Goal: Task Accomplishment & Management: Manage account settings

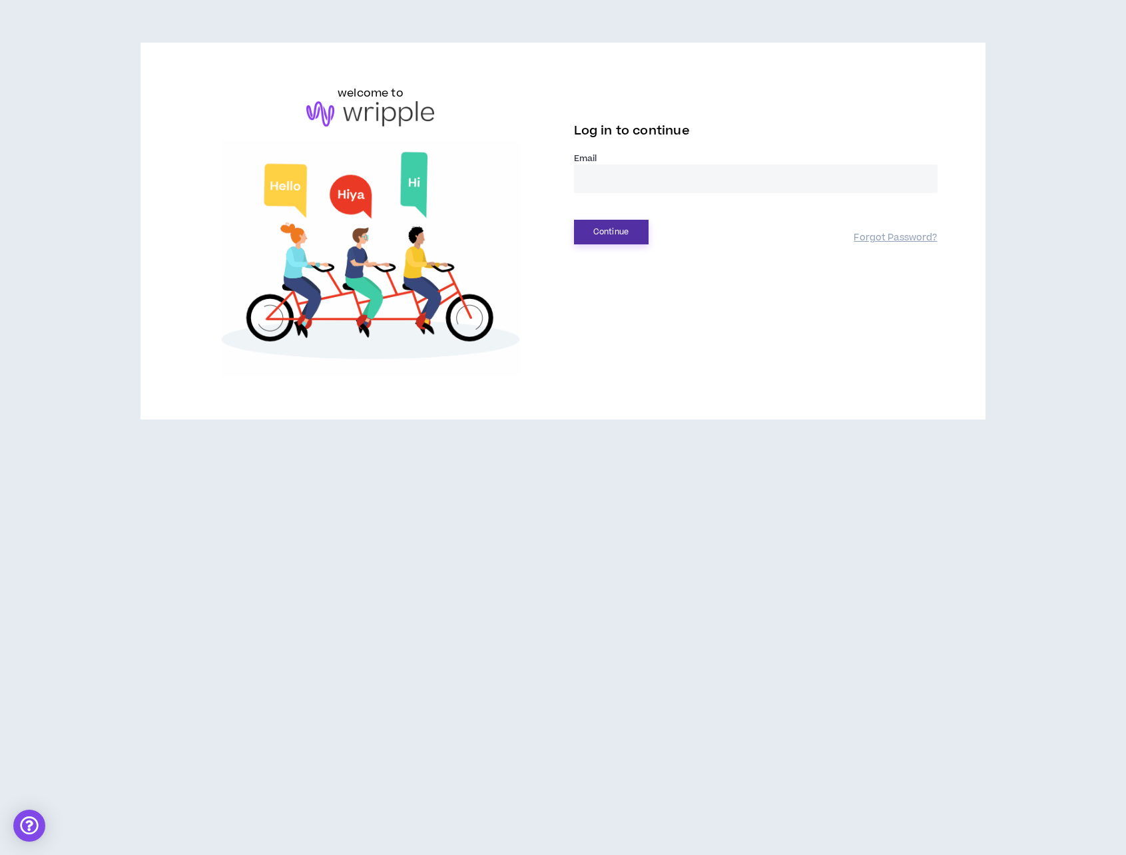
click at [613, 226] on button "Continue" at bounding box center [611, 232] width 75 height 25
click at [643, 179] on input "email" at bounding box center [756, 178] width 364 height 29
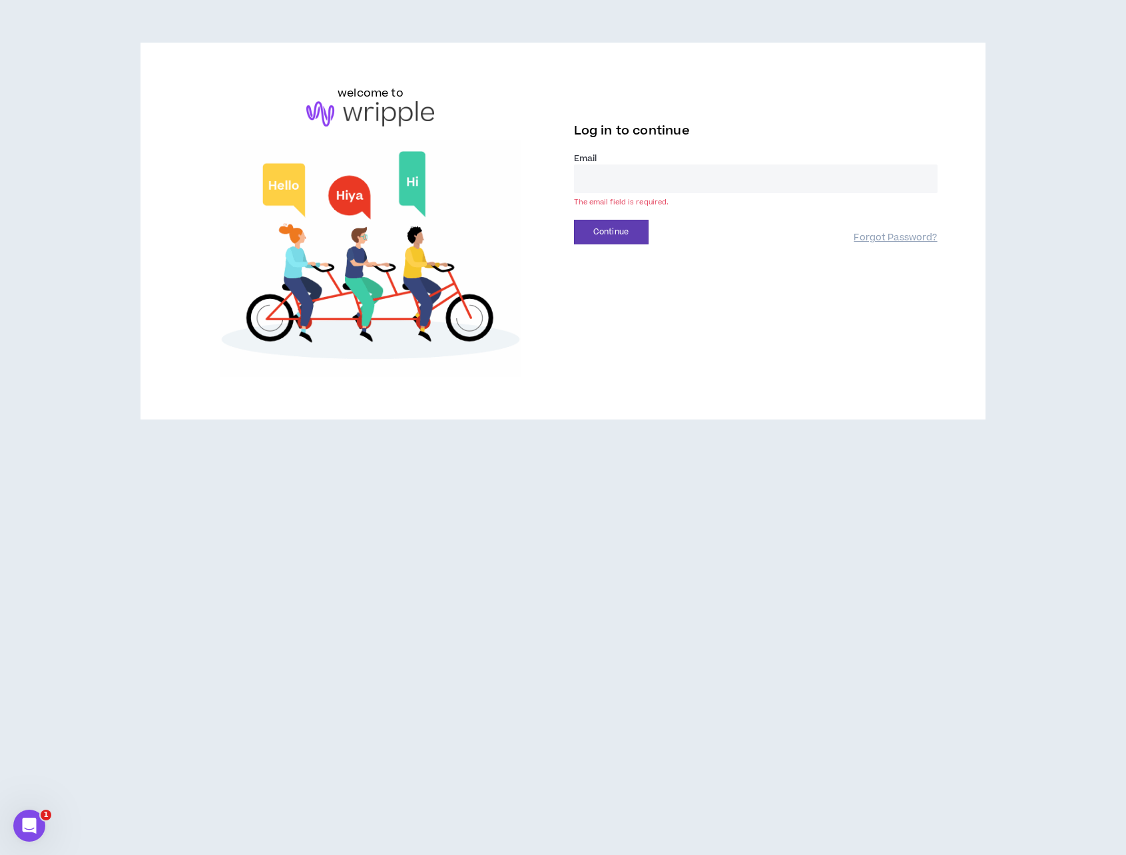
type input "**********"
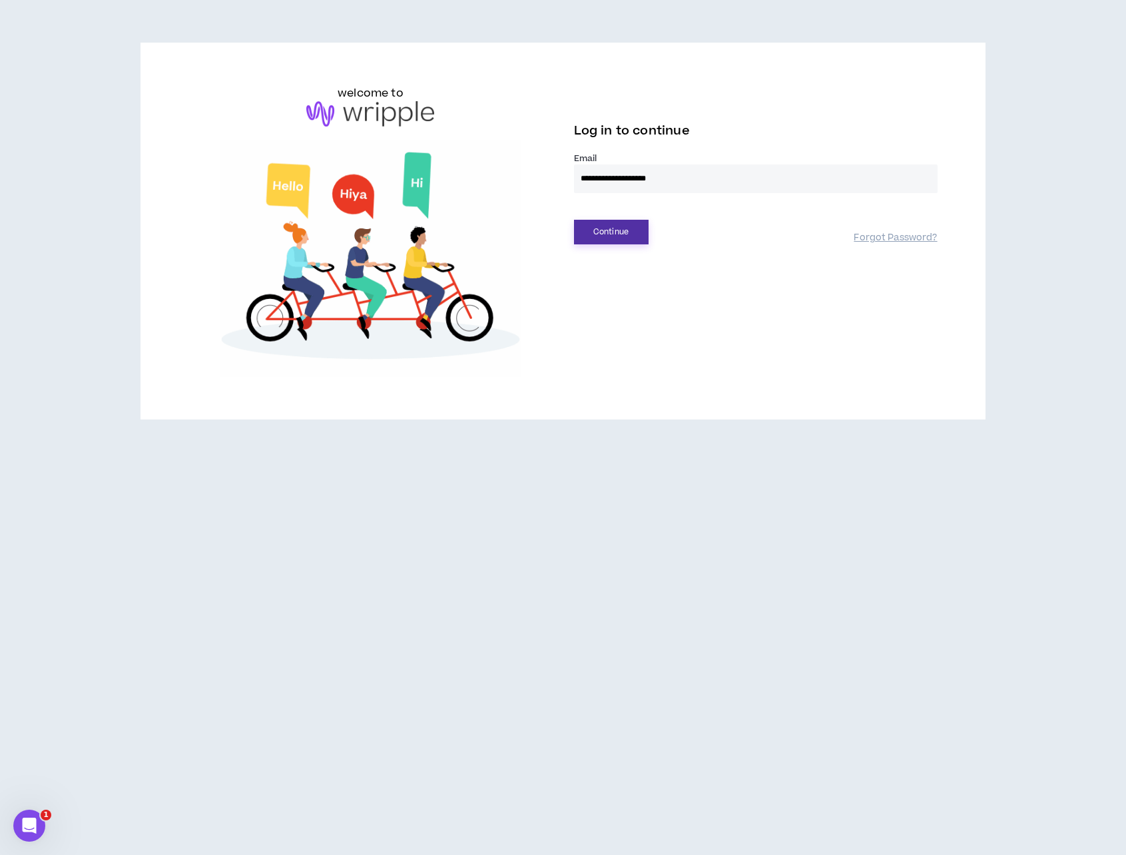
click at [607, 236] on button "Continue" at bounding box center [611, 232] width 75 height 25
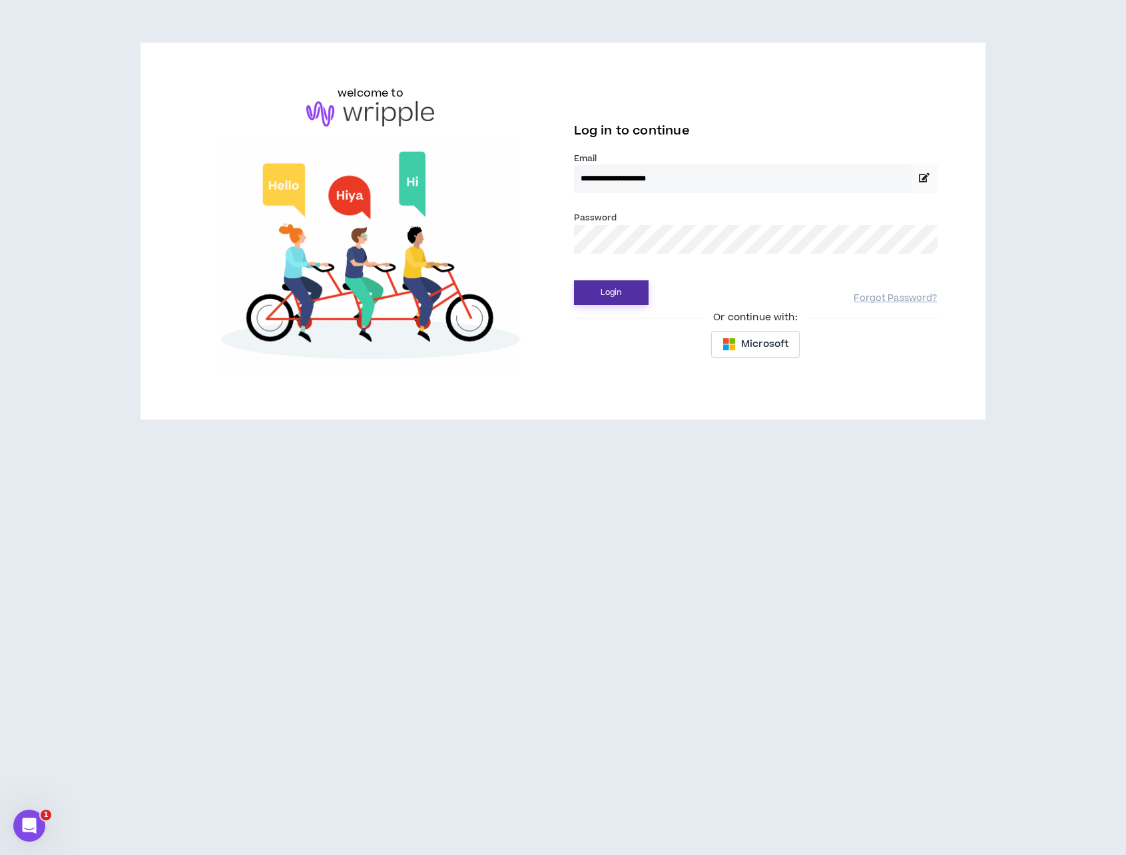
click at [615, 286] on button "Login" at bounding box center [611, 292] width 75 height 25
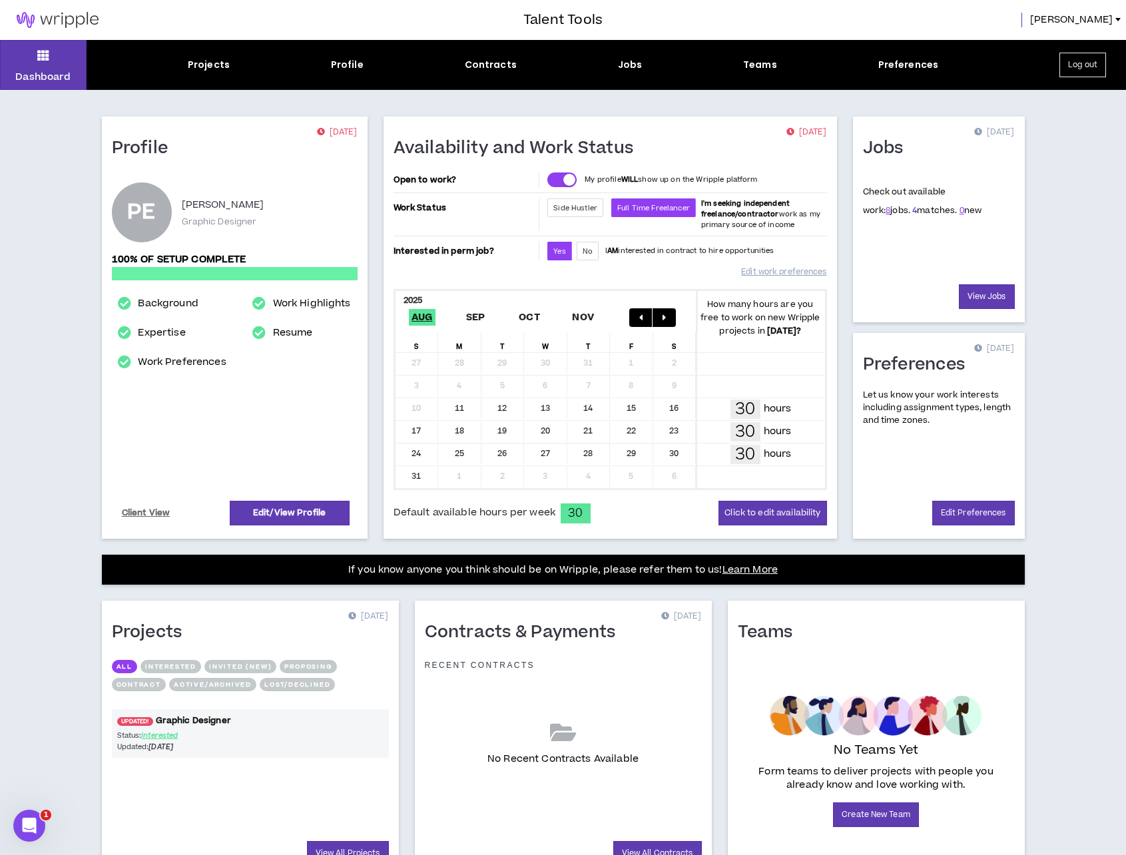
scroll to position [67, 0]
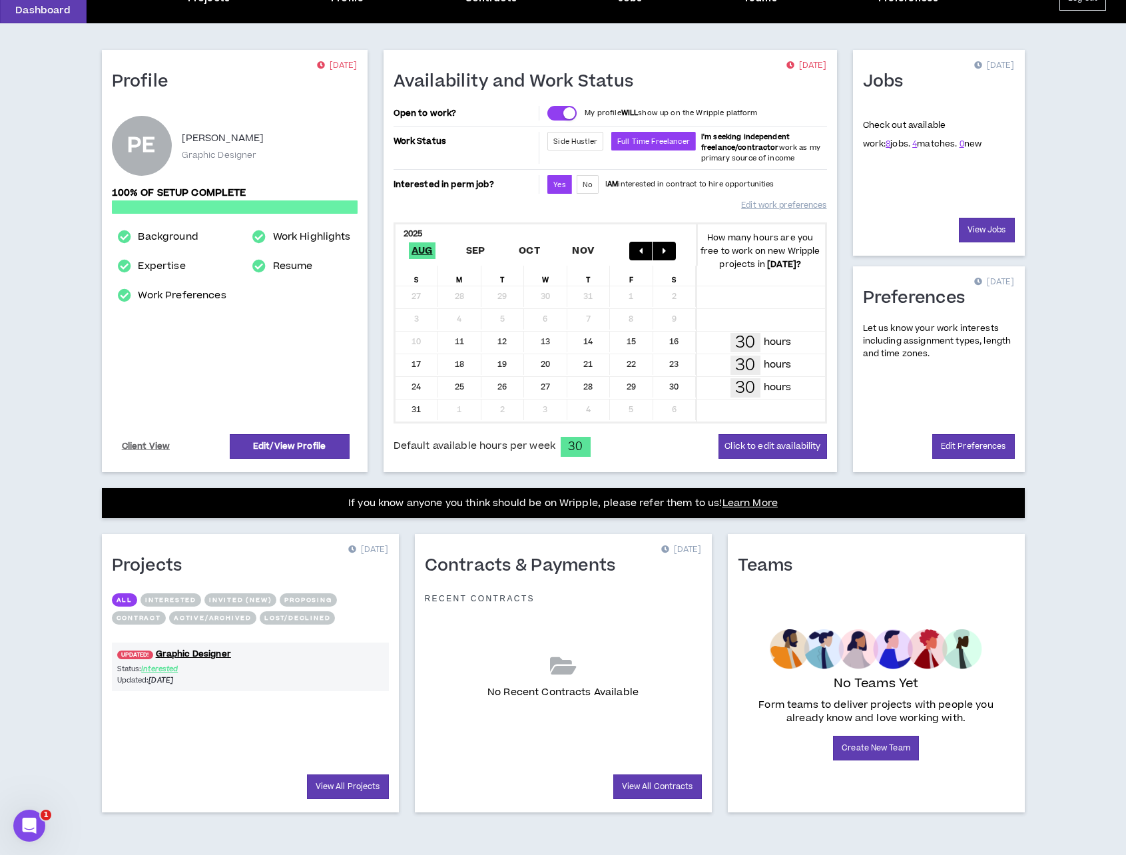
click at [348, 673] on div "Status: Interested Updated: [DATE]" at bounding box center [250, 674] width 277 height 23
click at [369, 786] on link "View All Projects" at bounding box center [348, 786] width 82 height 25
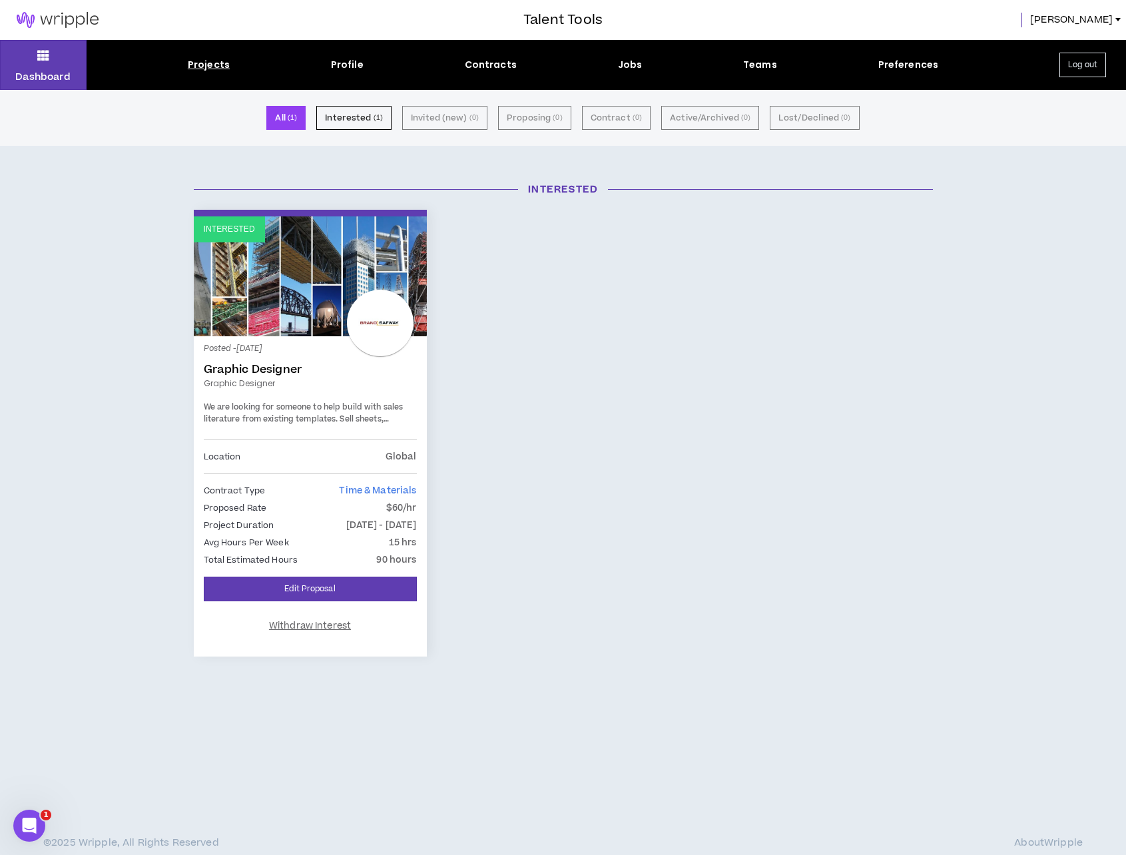
click at [258, 294] on link "Interested" at bounding box center [310, 276] width 233 height 120
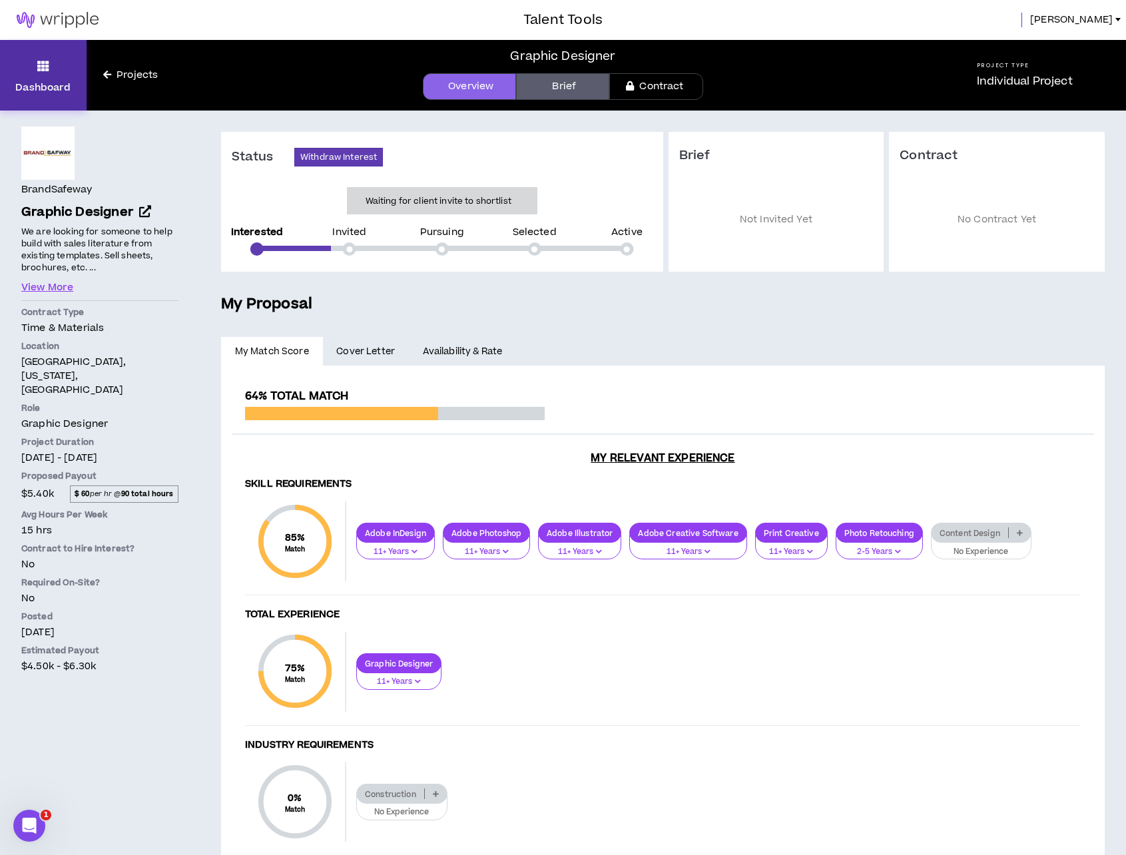
click at [41, 65] on icon at bounding box center [43, 66] width 12 height 19
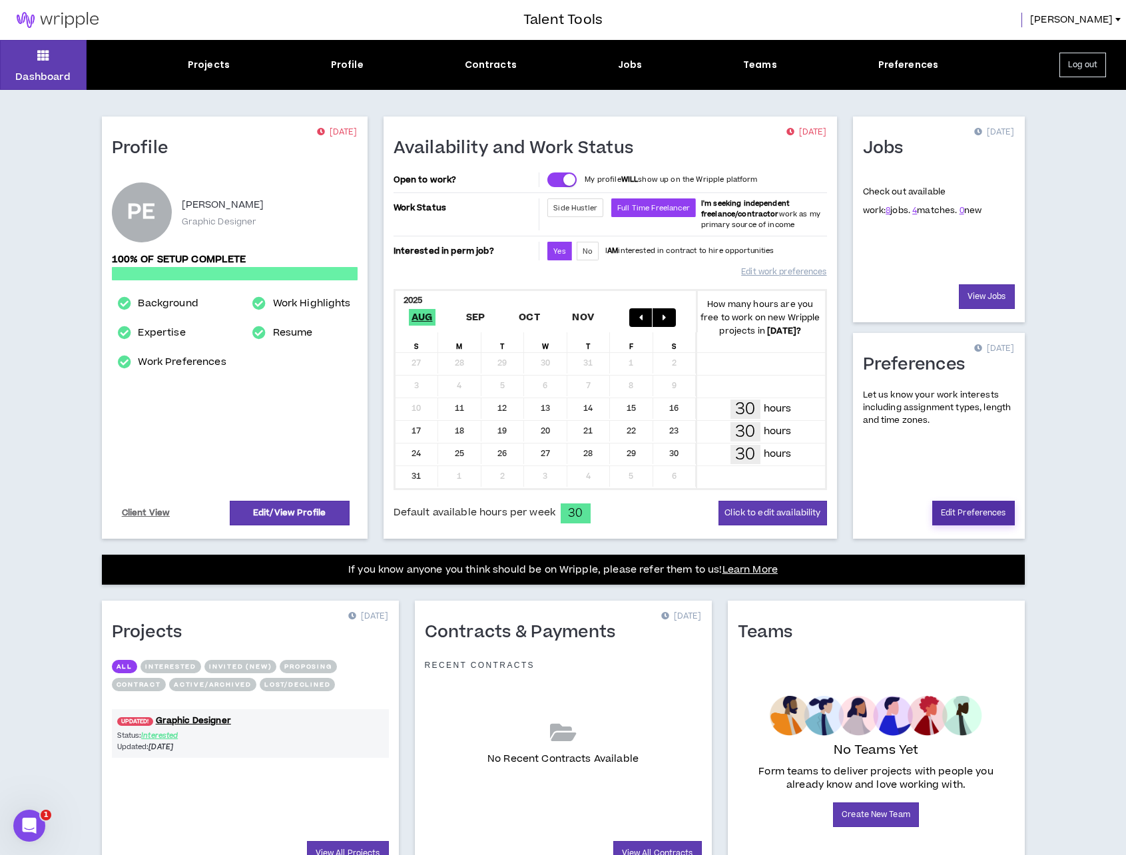
click at [987, 517] on link "Edit Preferences" at bounding box center [973, 513] width 83 height 25
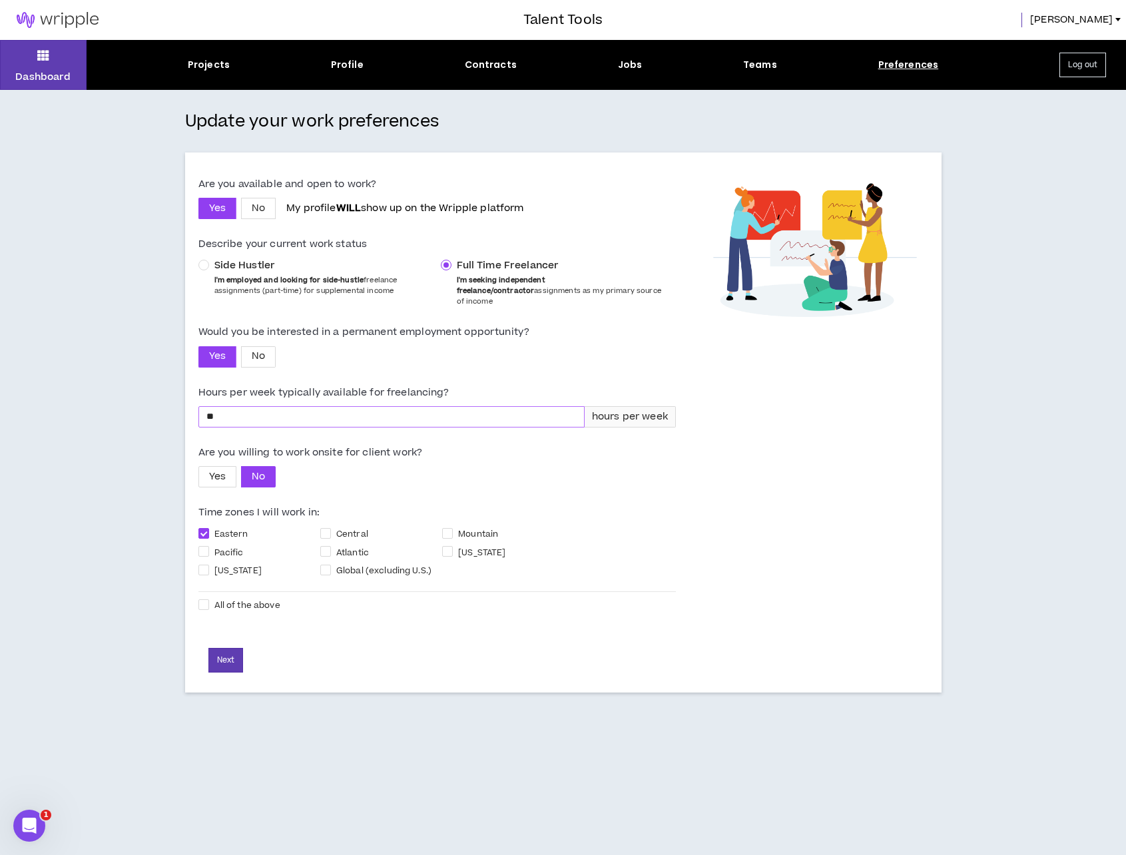
click at [298, 412] on input "**" at bounding box center [391, 417] width 385 height 20
click at [298, 411] on input "**" at bounding box center [391, 417] width 385 height 20
type input "**"
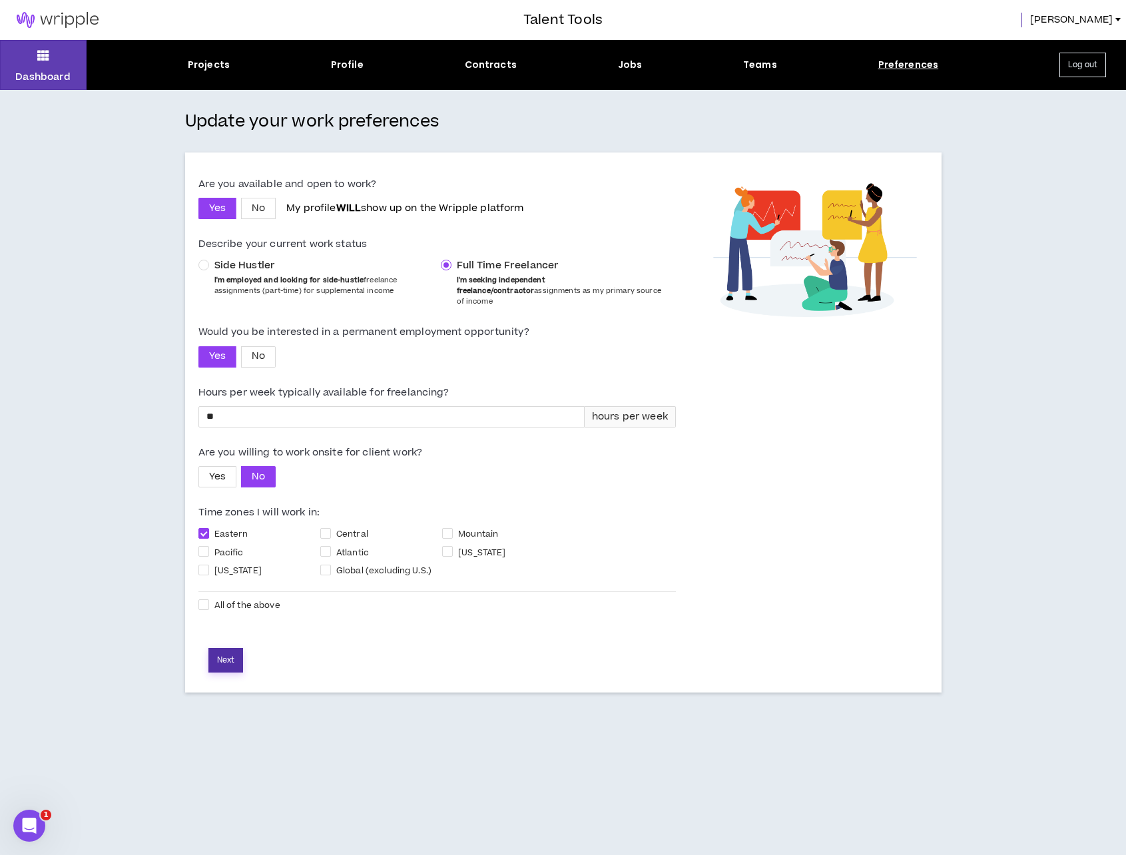
click at [245, 648] on div "Next" at bounding box center [436, 660] width 477 height 25
click at [240, 648] on button "Next" at bounding box center [225, 660] width 35 height 25
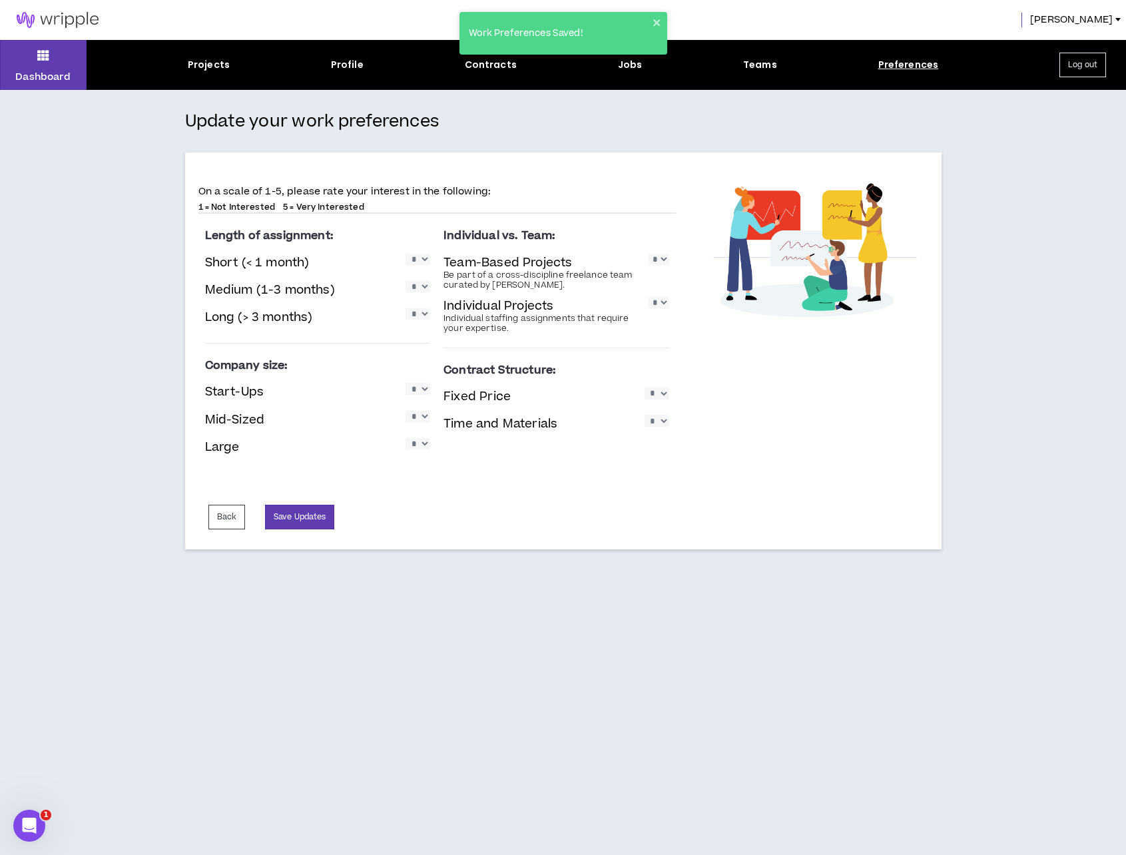
click at [298, 503] on div "On a scale of 1-5, please rate your interest in the following: 1 = Not Interest…" at bounding box center [437, 350] width 504 height 397
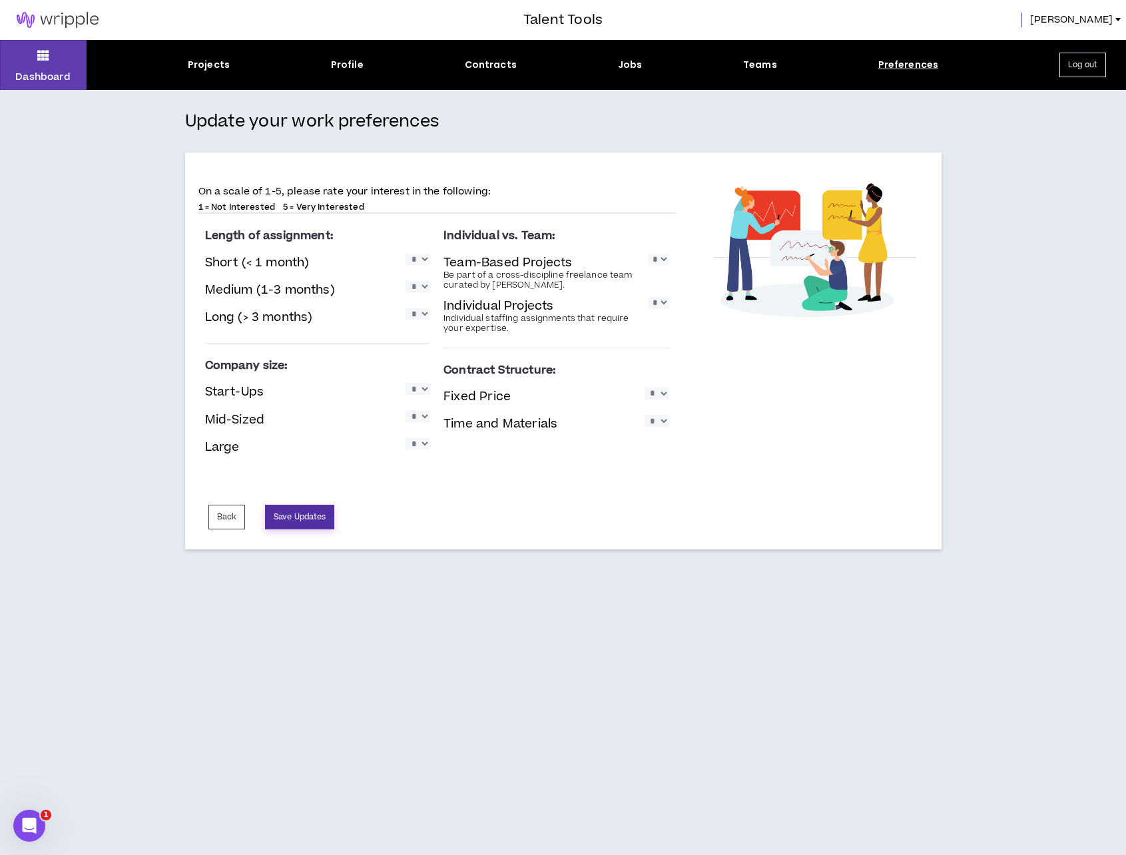
click at [304, 520] on button "Save Updates" at bounding box center [299, 517] width 69 height 25
click at [40, 53] on icon at bounding box center [43, 55] width 12 height 19
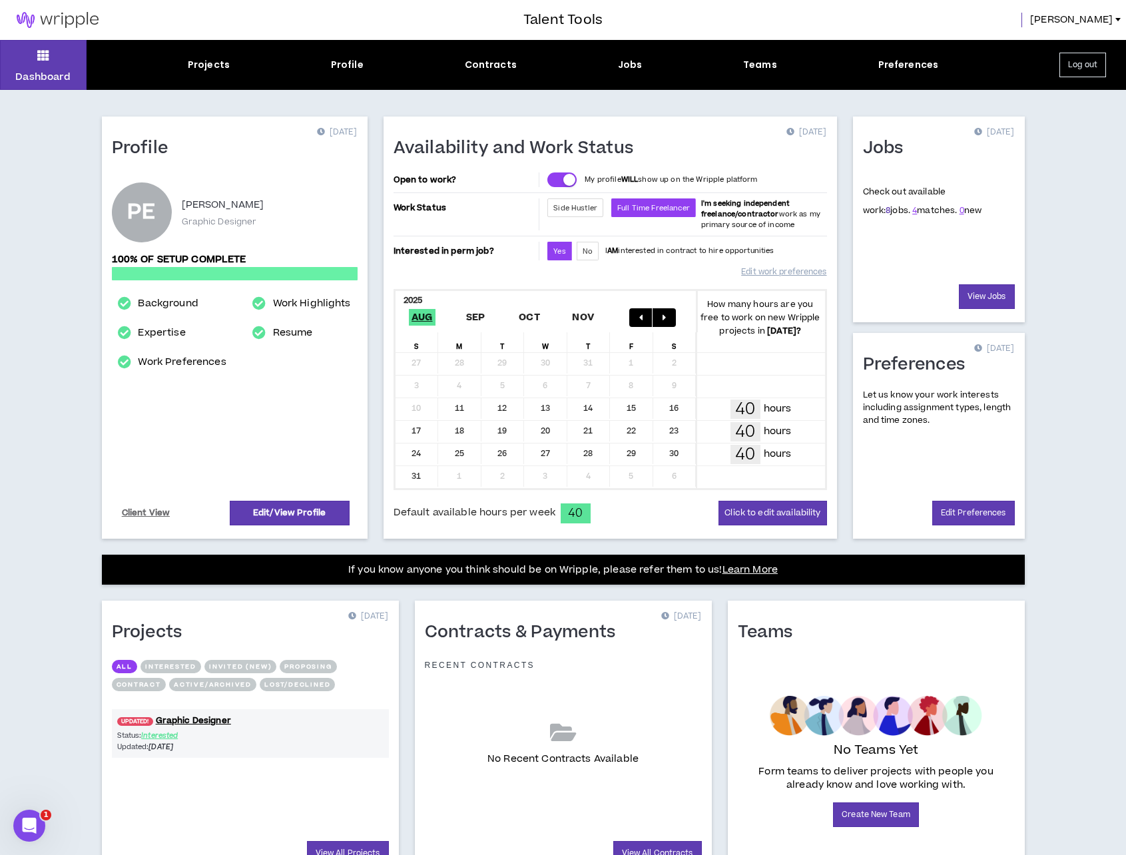
click at [885, 212] on link "8" at bounding box center [887, 210] width 5 height 12
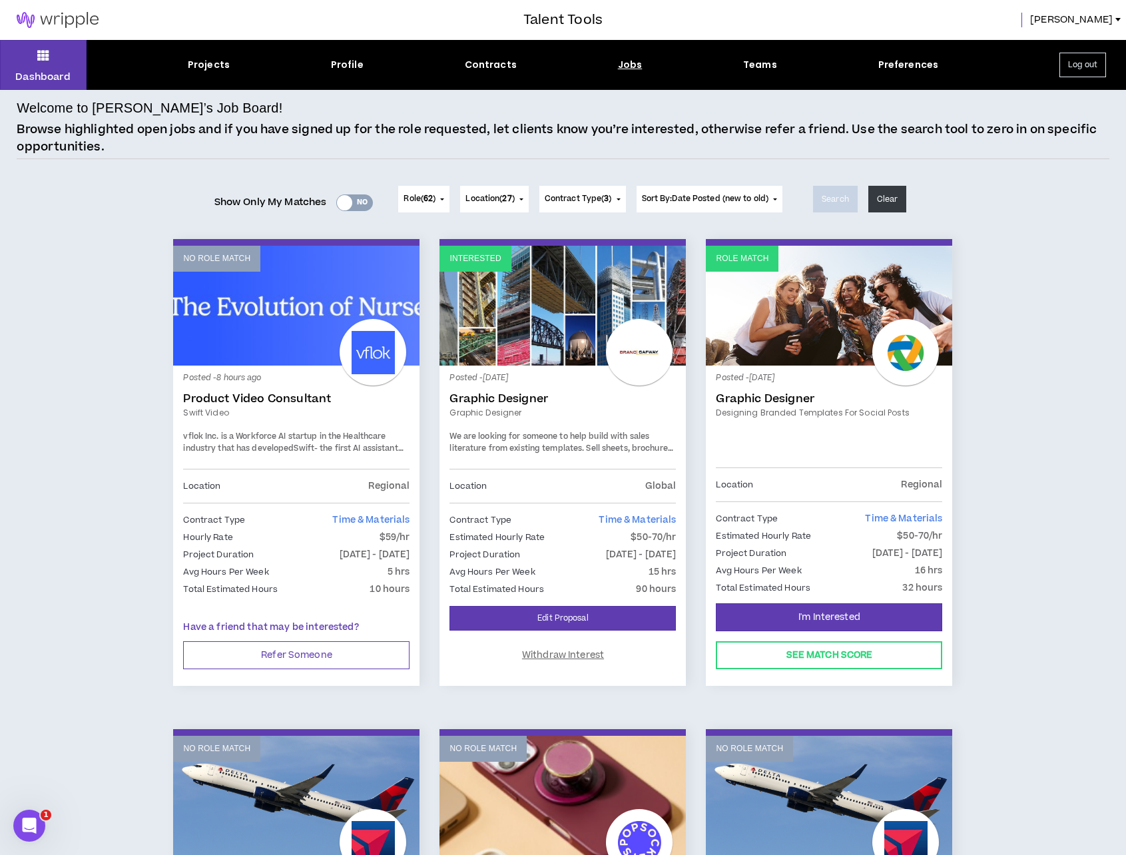
click at [29, 824] on icon "Open Intercom Messenger" at bounding box center [30, 826] width 22 height 22
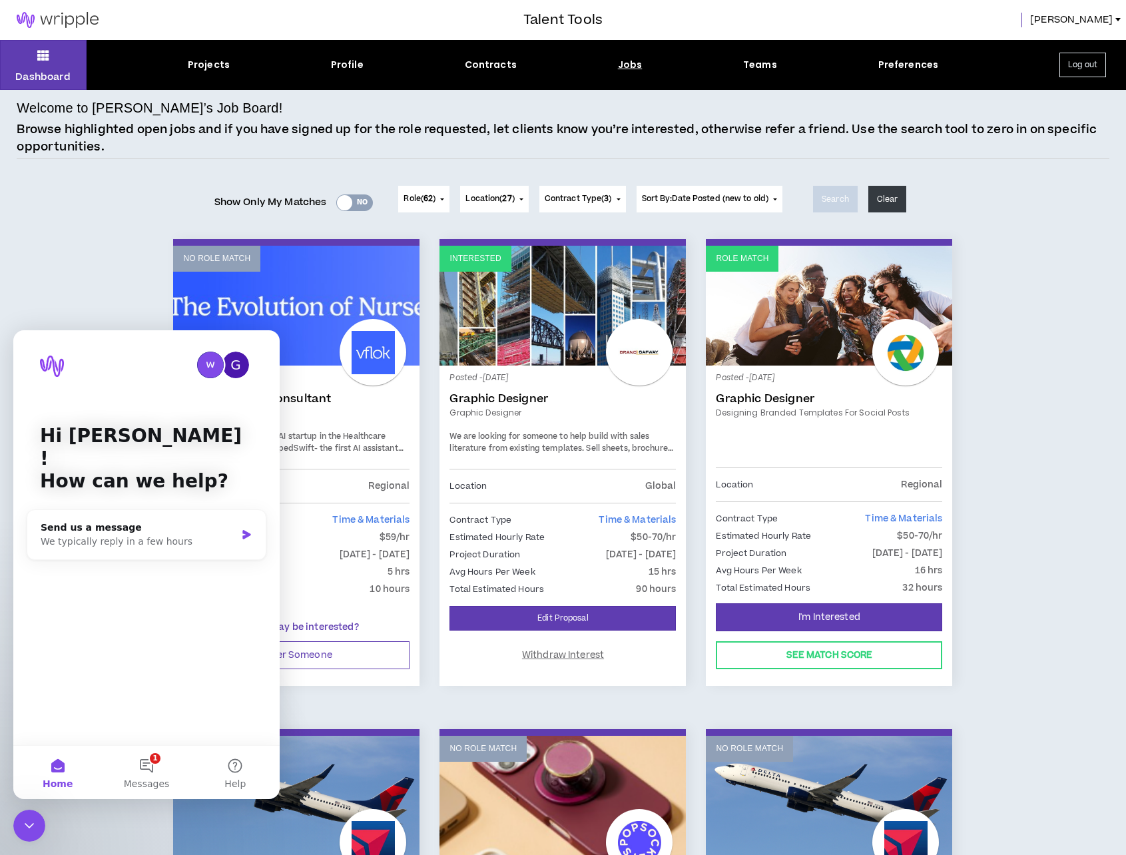
click at [54, 768] on button "Home" at bounding box center [57, 772] width 89 height 53
click at [23, 825] on icon "Close Intercom Messenger" at bounding box center [29, 826] width 16 height 16
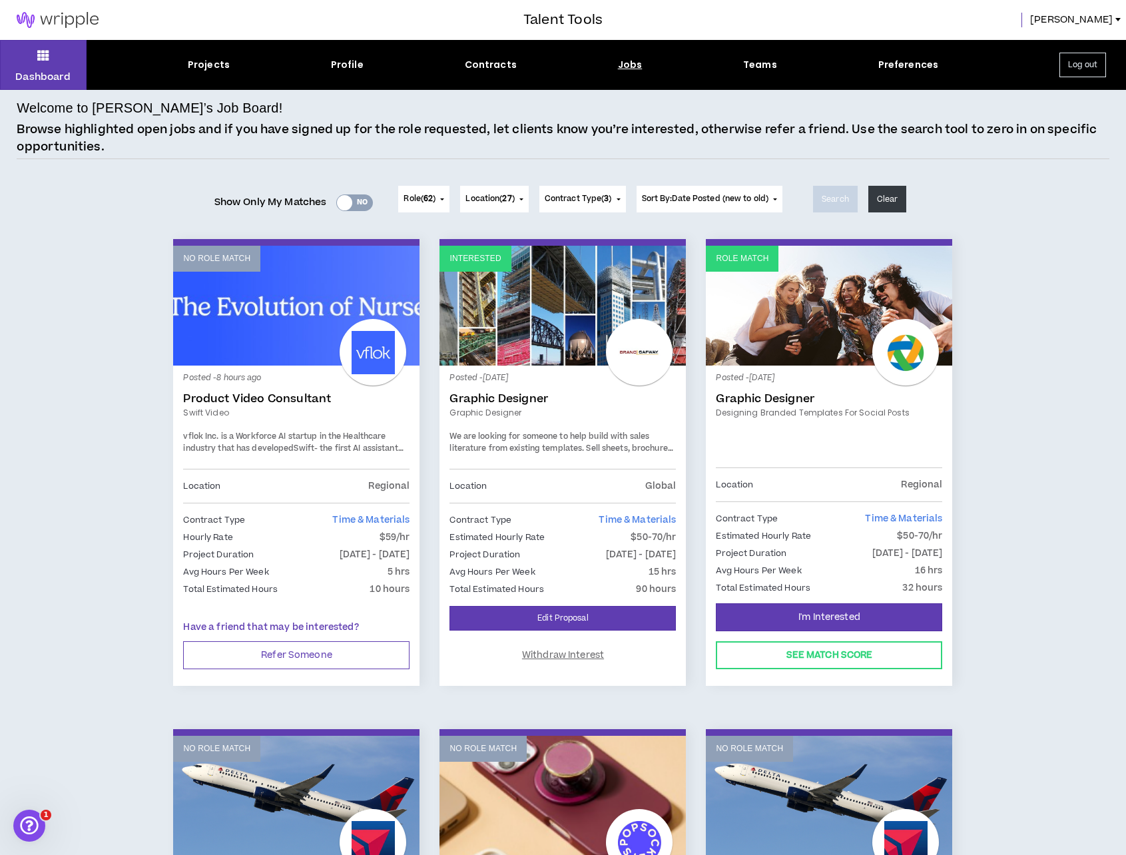
click at [609, 68] on div "Projects Profile Contracts Jobs Teams Preferences" at bounding box center [563, 65] width 953 height 14
click at [627, 66] on div "Jobs" at bounding box center [630, 65] width 25 height 14
click at [486, 70] on div "Contracts" at bounding box center [491, 65] width 52 height 14
